Goal: Task Accomplishment & Management: Manage account settings

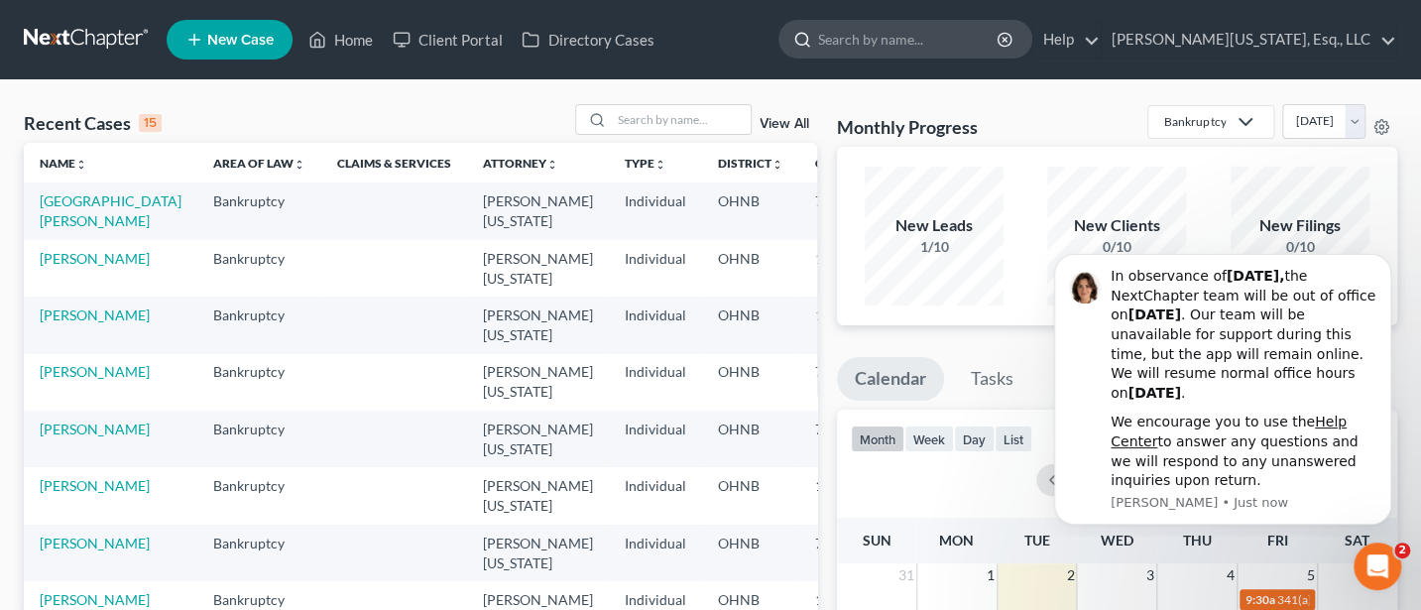
click at [911, 40] on input "search" at bounding box center [909, 39] width 182 height 37
click at [1365, 565] on icon "Open Intercom Messenger" at bounding box center [1375, 563] width 33 height 33
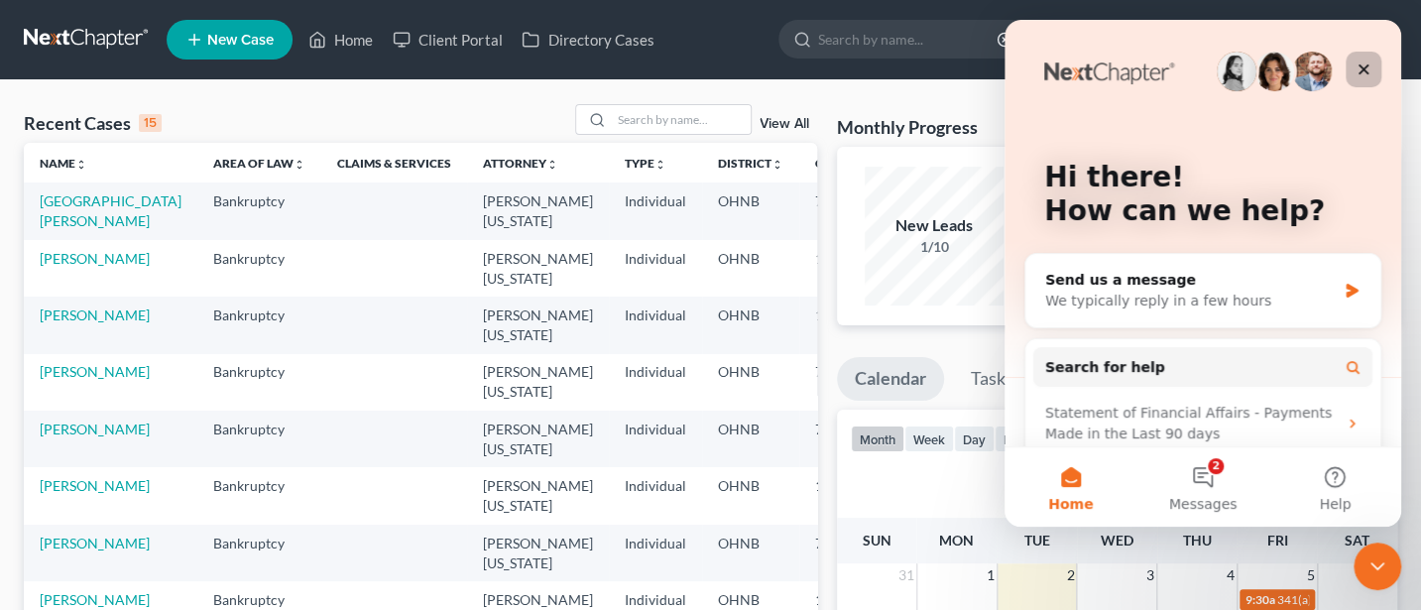
click at [1364, 68] on icon "Close" at bounding box center [1364, 69] width 11 height 11
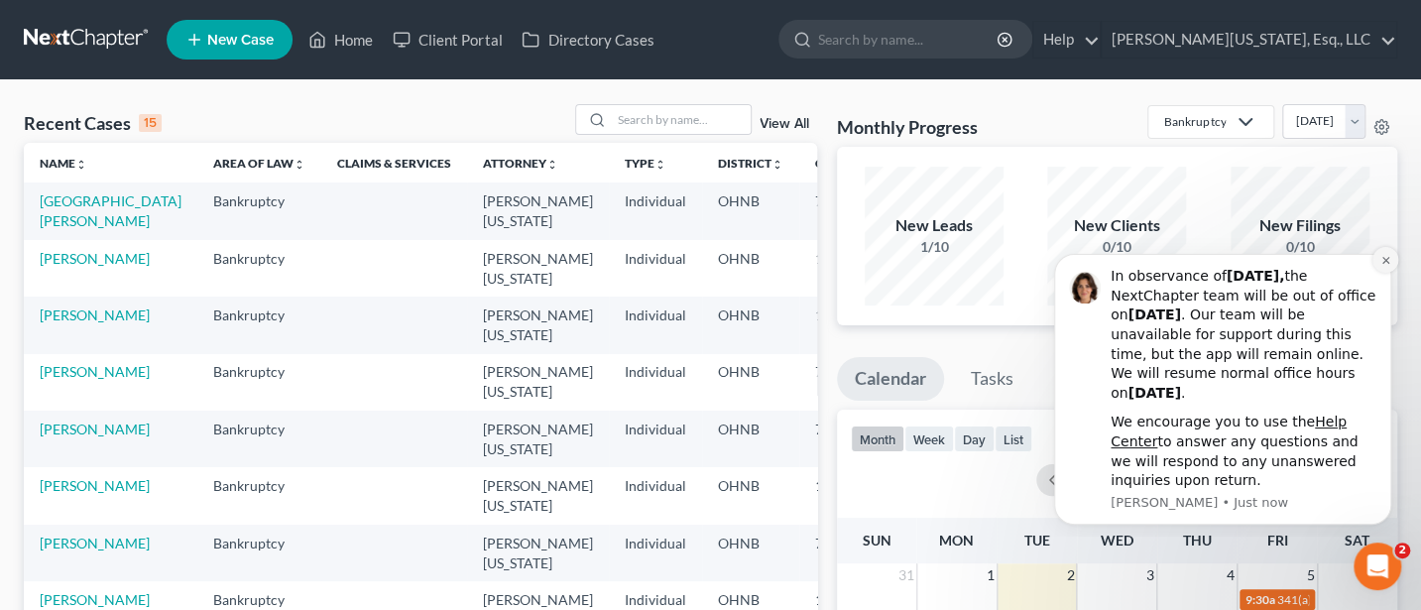
click at [1386, 259] on icon "Dismiss notification" at bounding box center [1385, 260] width 7 height 7
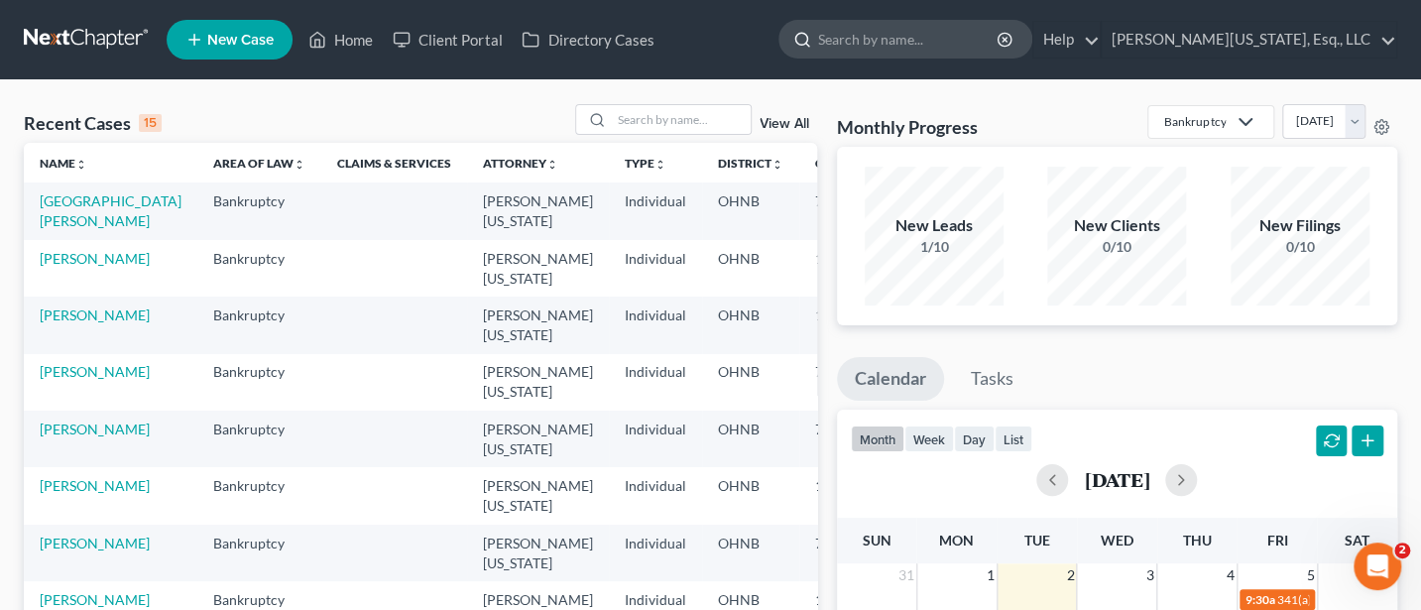
click at [922, 50] on input "search" at bounding box center [909, 39] width 182 height 37
type input "[PERSON_NAME]"
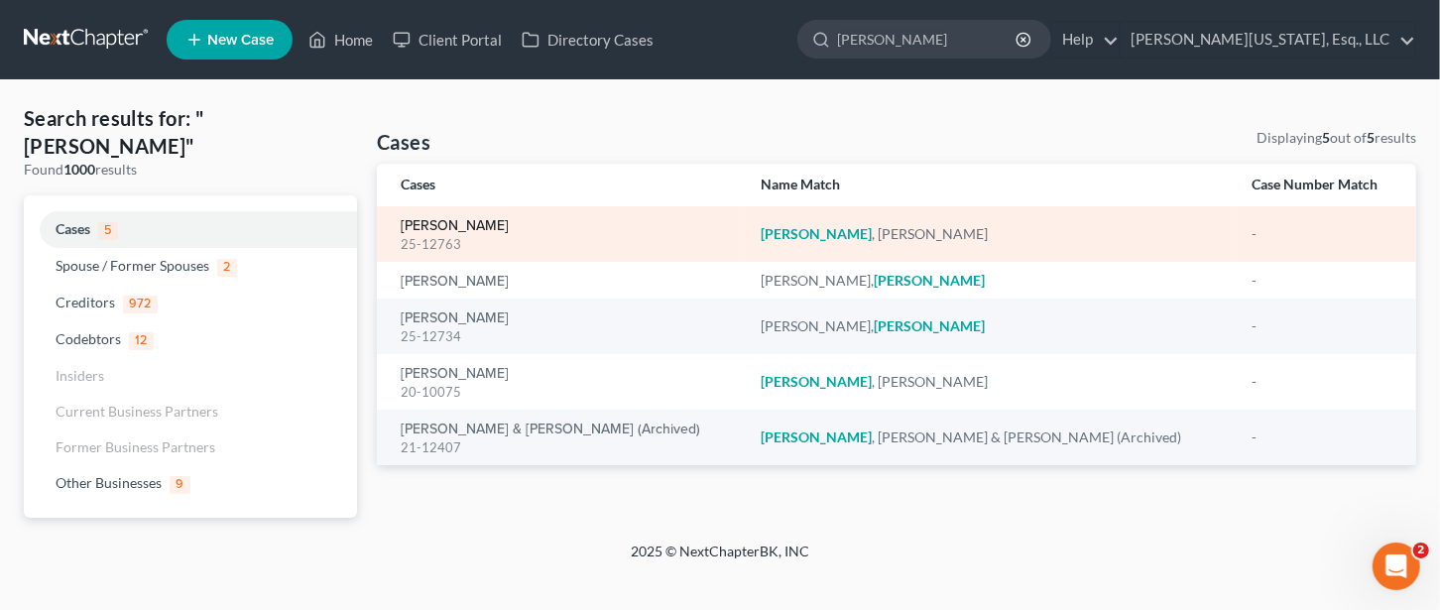
click at [464, 222] on link "[PERSON_NAME]" at bounding box center [455, 226] width 108 height 14
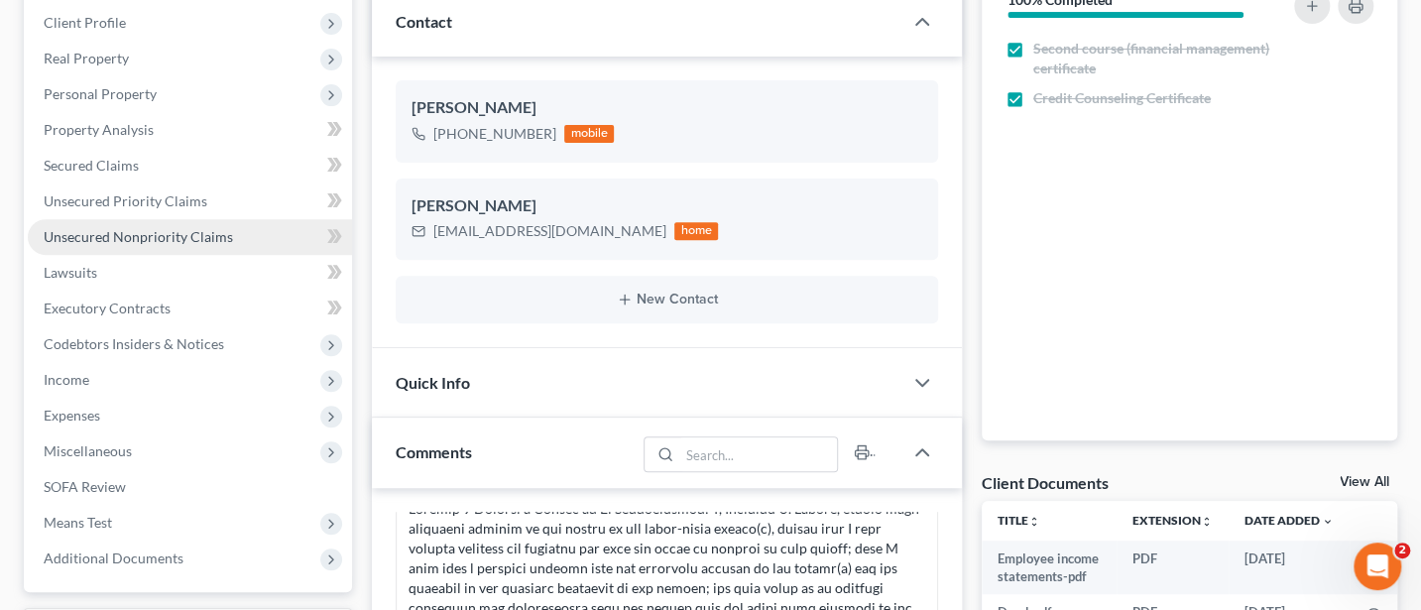
scroll to position [264, 0]
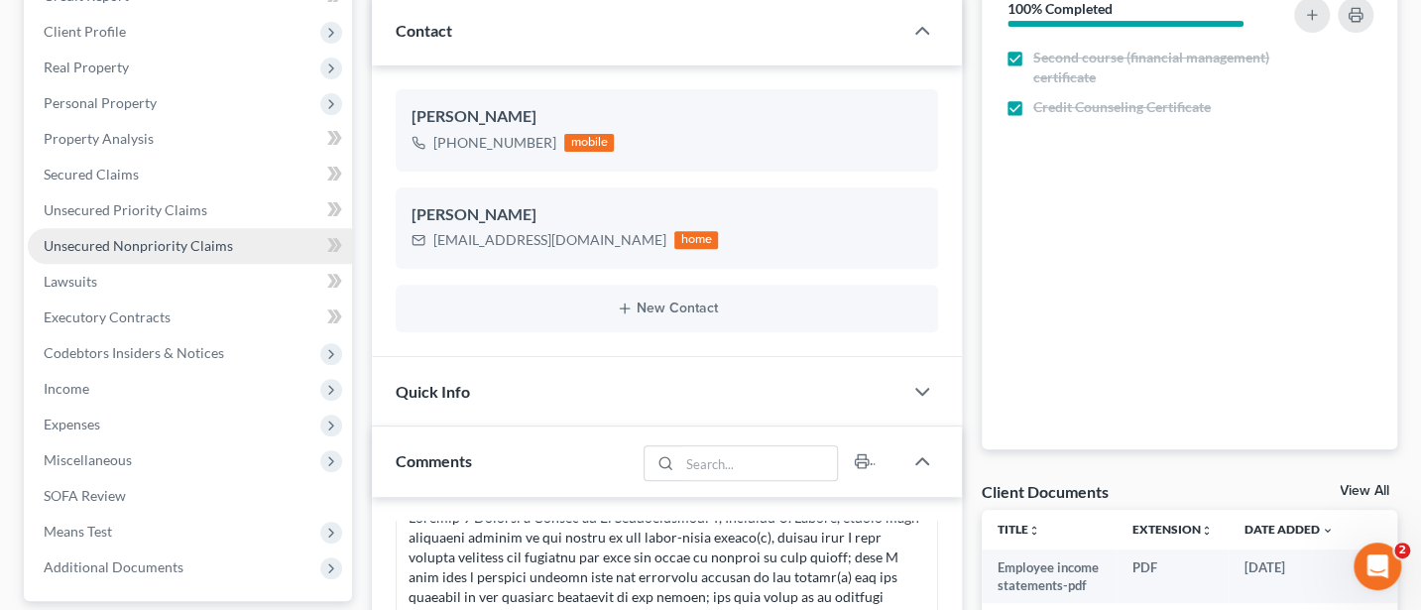
click at [141, 240] on span "Unsecured Nonpriority Claims" at bounding box center [138, 245] width 189 height 17
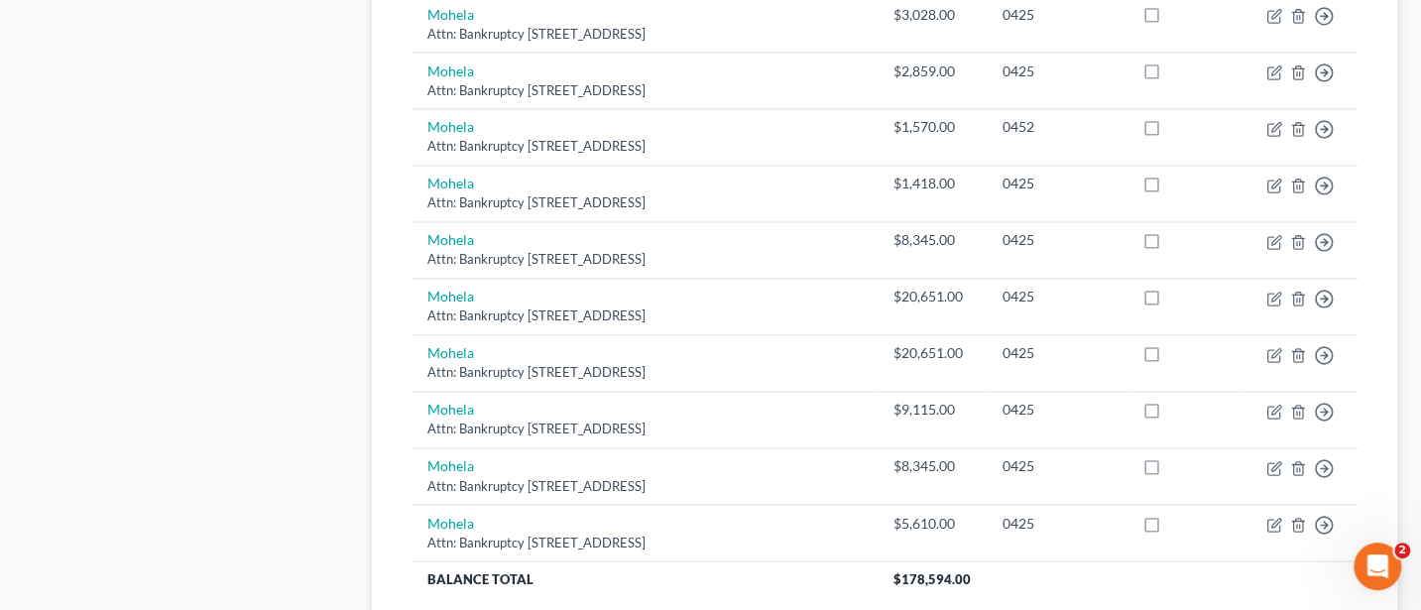
scroll to position [1587, 0]
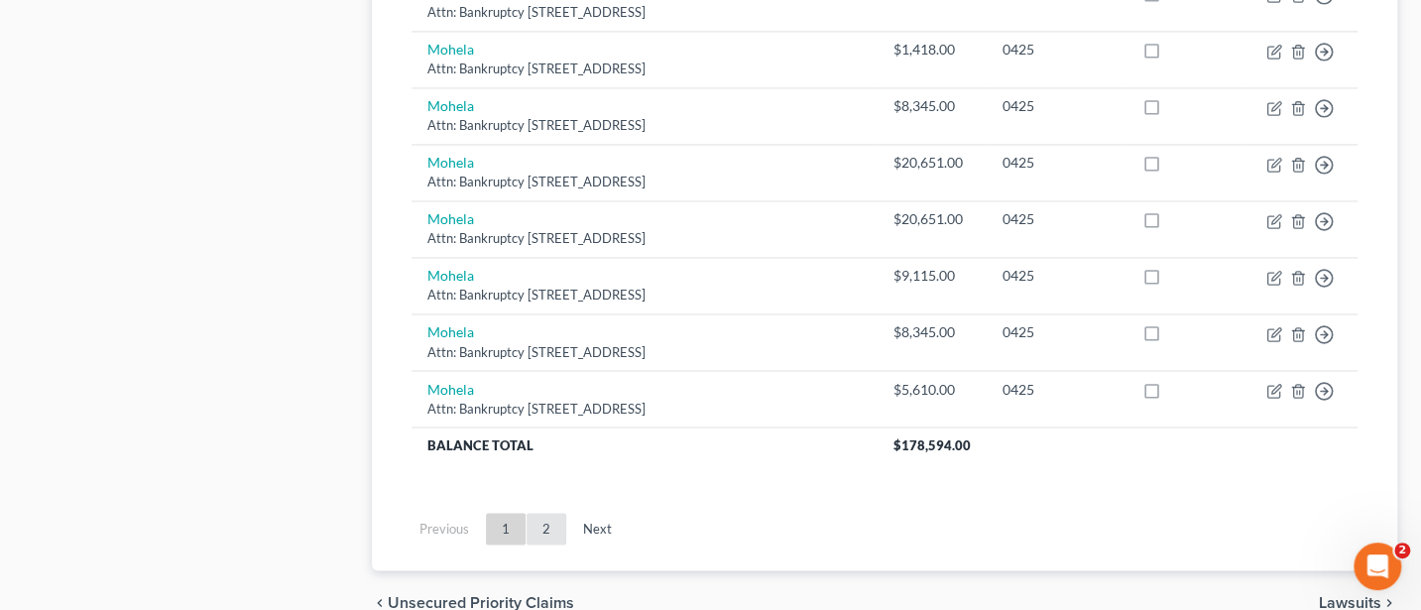
click at [552, 517] on link "2" at bounding box center [547, 529] width 40 height 32
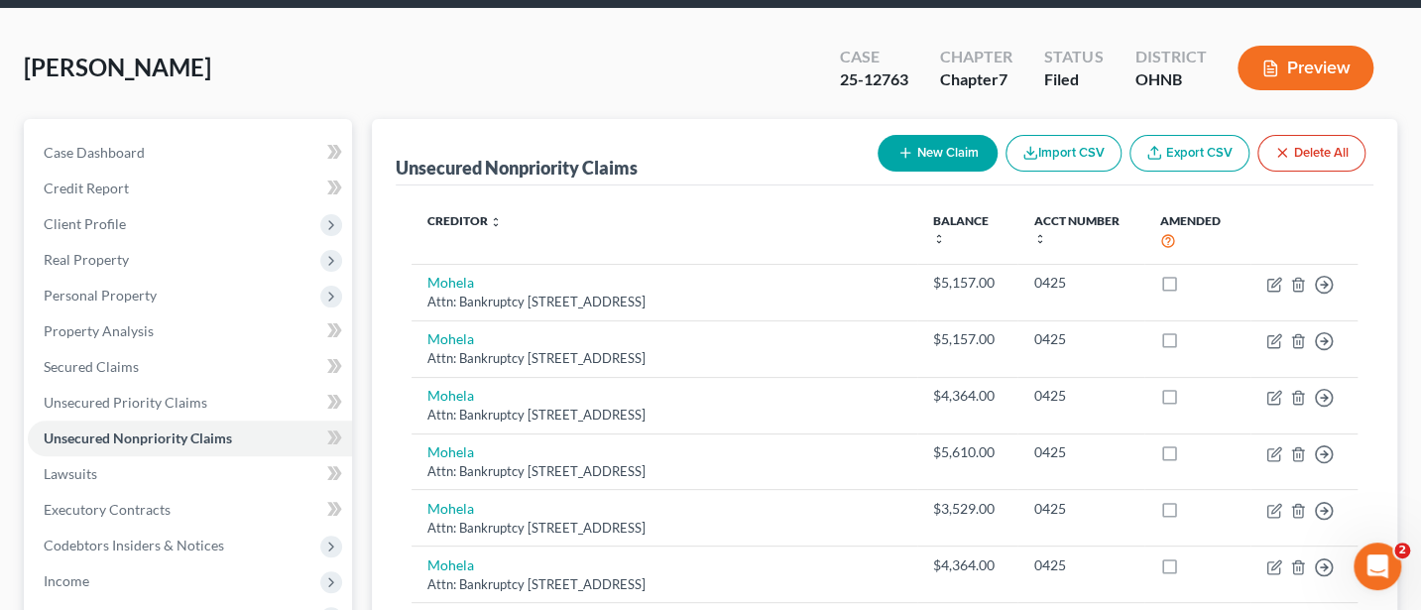
scroll to position [0, 0]
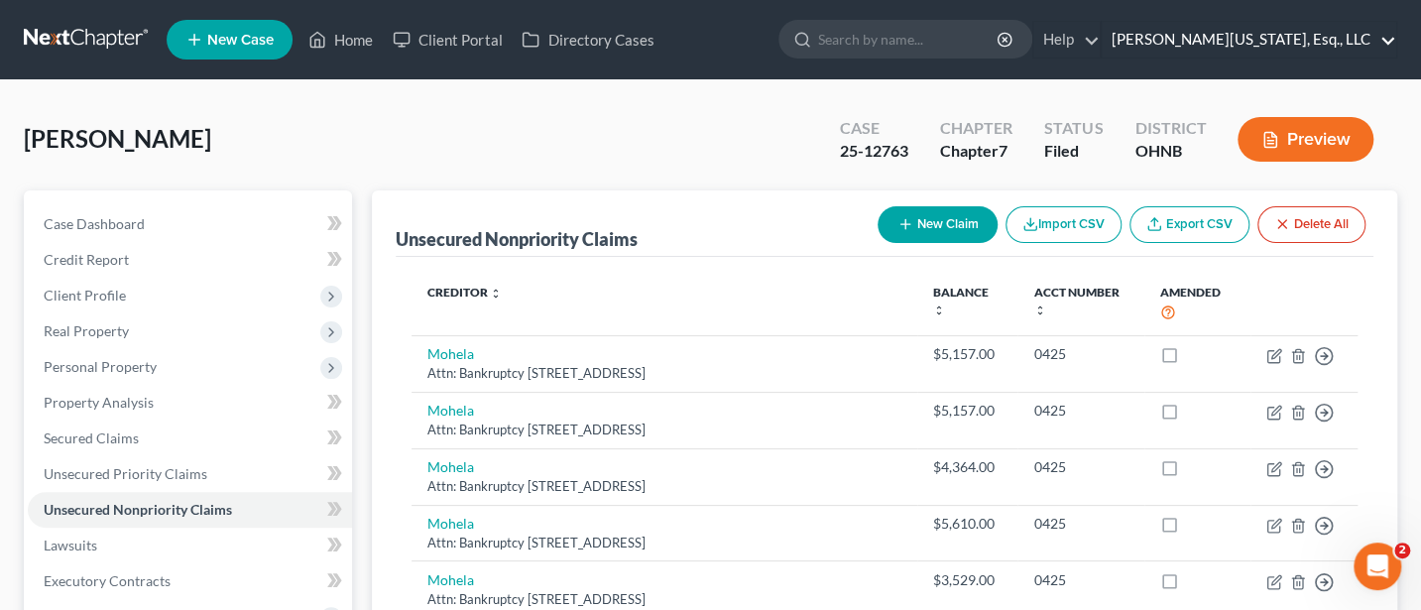
click at [1273, 44] on link "[PERSON_NAME][US_STATE], Esq., LLC" at bounding box center [1249, 40] width 295 height 36
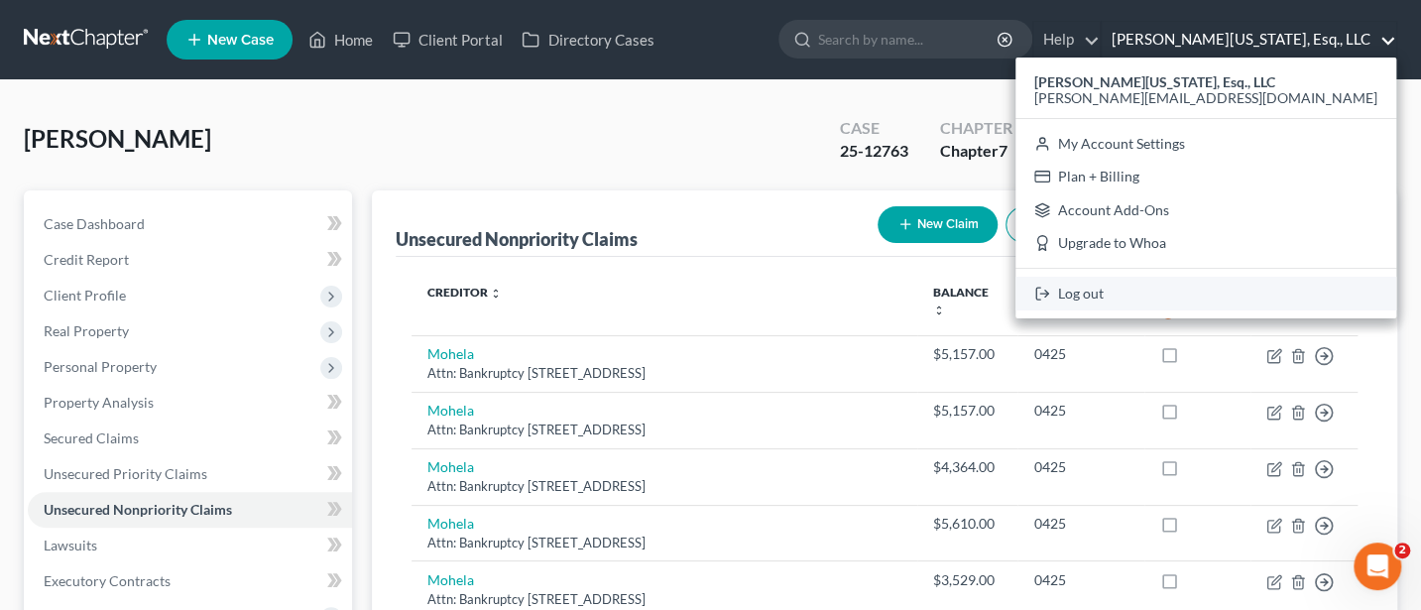
click at [1221, 284] on link "Log out" at bounding box center [1206, 294] width 381 height 34
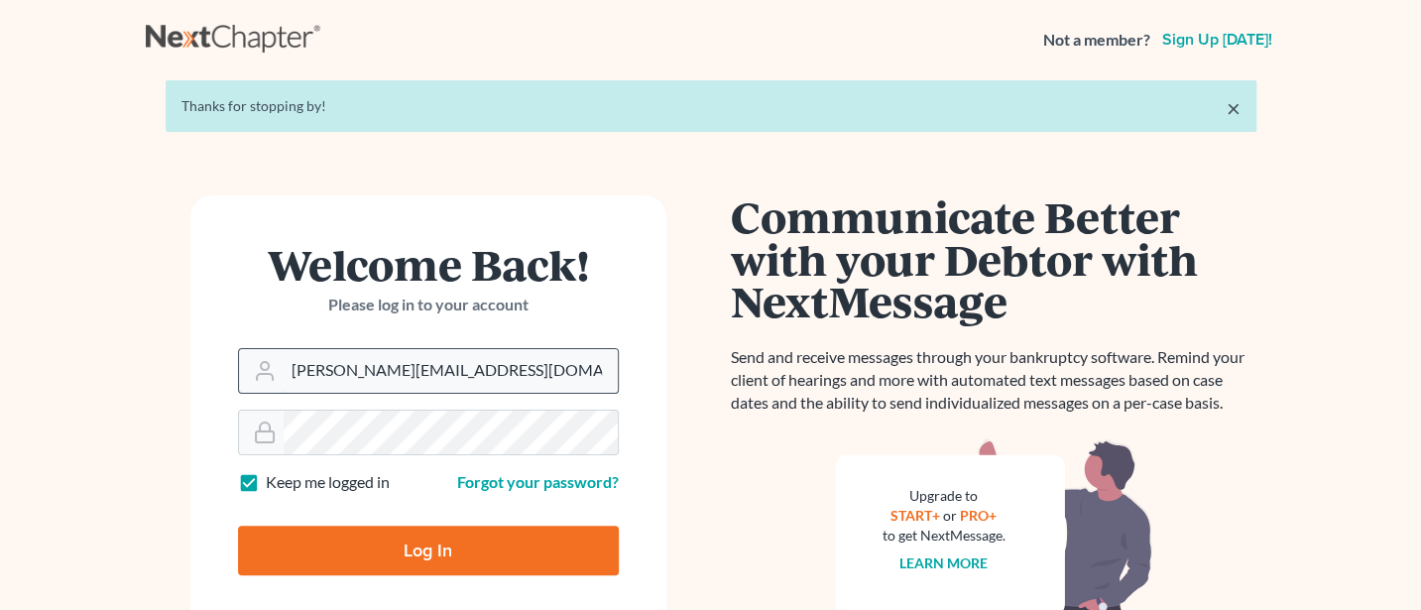
click at [521, 373] on input "Jann@jwashingtonlaw.com" at bounding box center [451, 371] width 334 height 44
click at [499, 383] on input "Jann@jwashingtonlaw.com" at bounding box center [451, 371] width 334 height 44
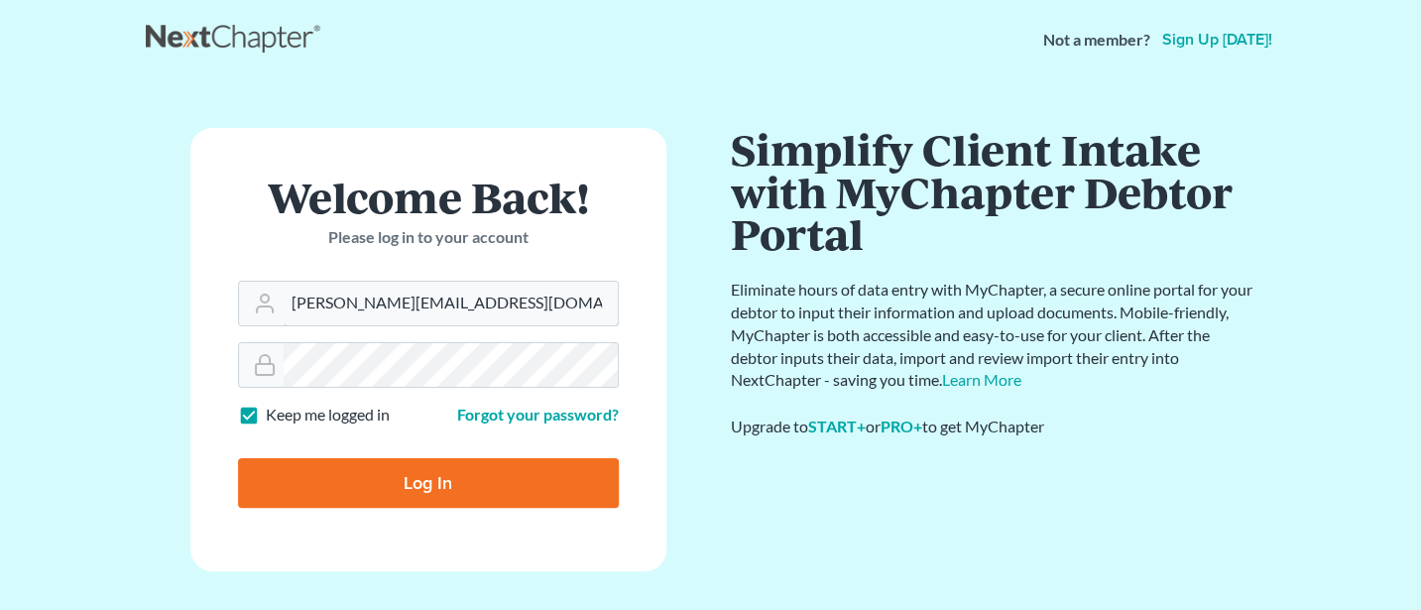
type input "Jann@cozmyklaw.com"
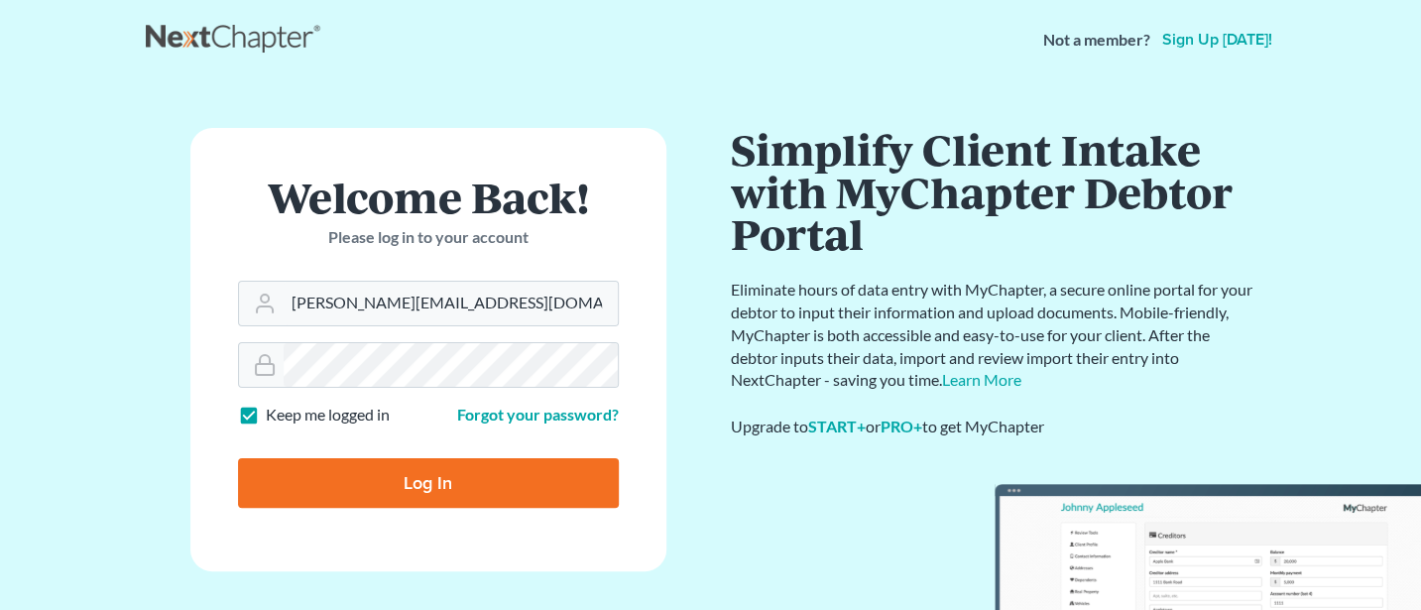
click at [431, 478] on input "Log In" at bounding box center [428, 483] width 381 height 50
type input "Thinking..."
